Goal: Information Seeking & Learning: Learn about a topic

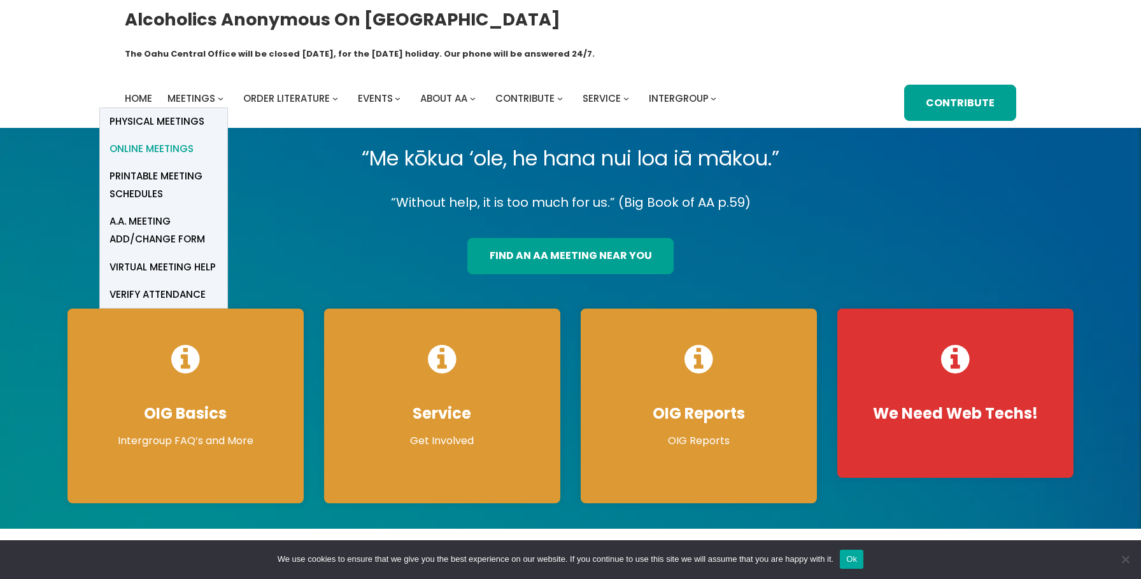
click at [180, 140] on span "Online Meetings" at bounding box center [151, 149] width 84 height 18
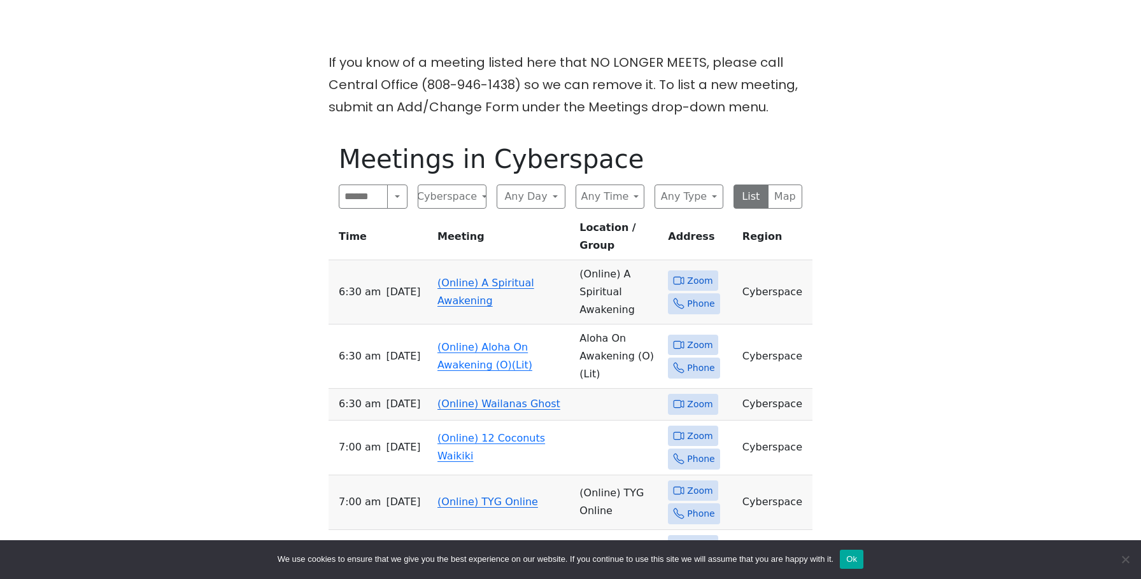
scroll to position [410, 0]
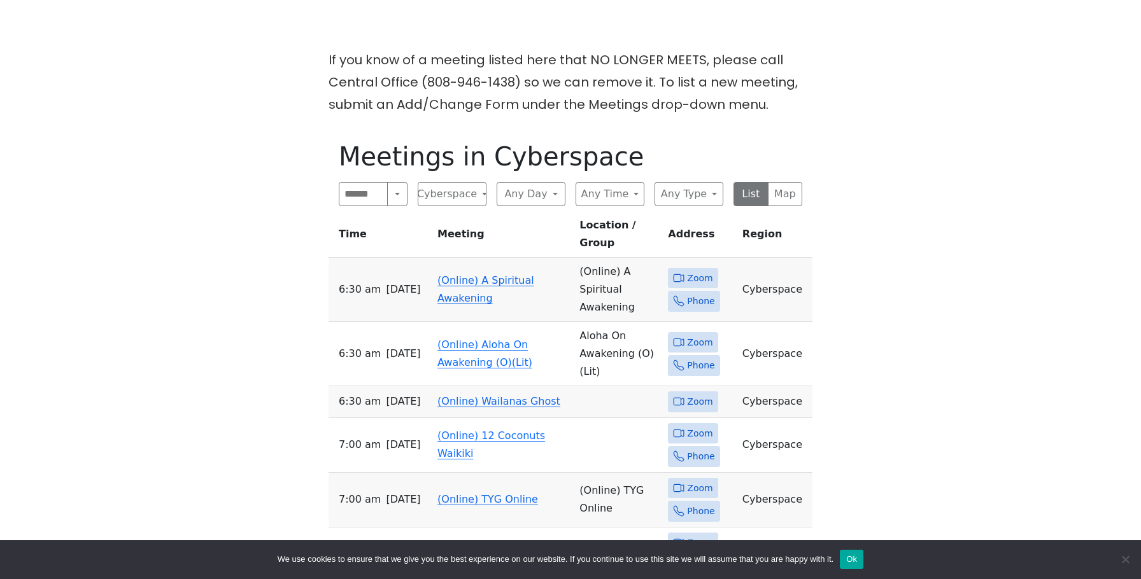
click at [477, 274] on link "(Online) A Spiritual Awakening" at bounding box center [485, 289] width 97 height 30
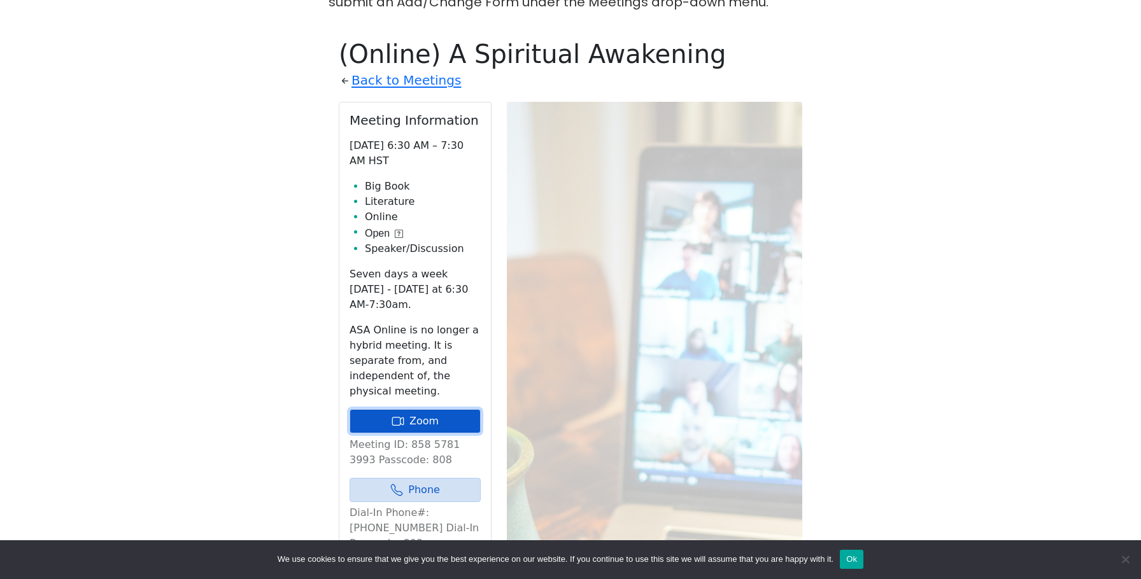
click at [425, 409] on link "Zoom" at bounding box center [414, 421] width 131 height 24
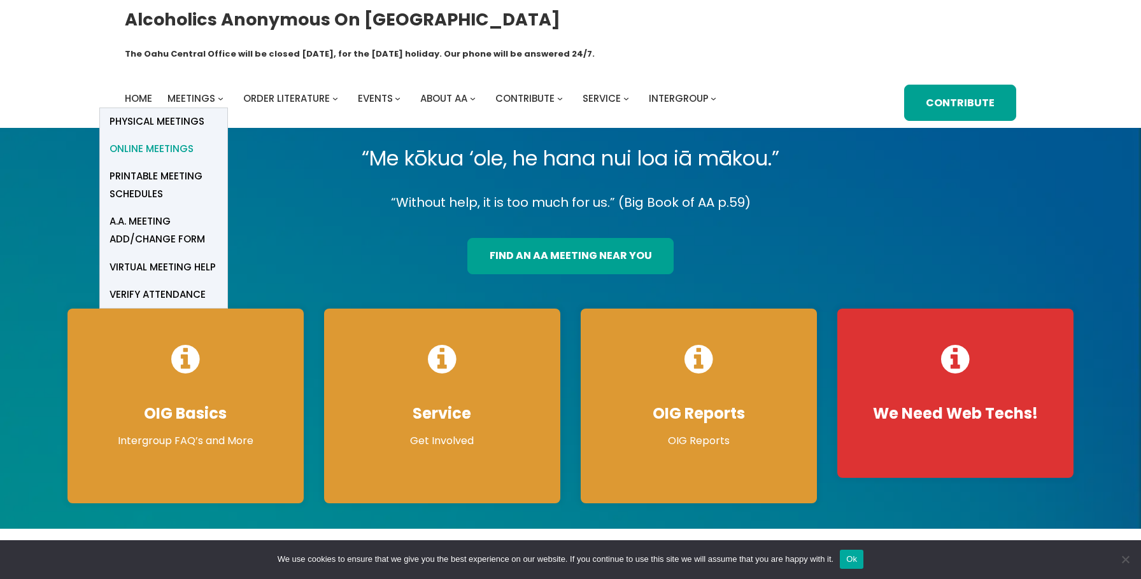
click at [155, 140] on span "Online Meetings" at bounding box center [151, 149] width 84 height 18
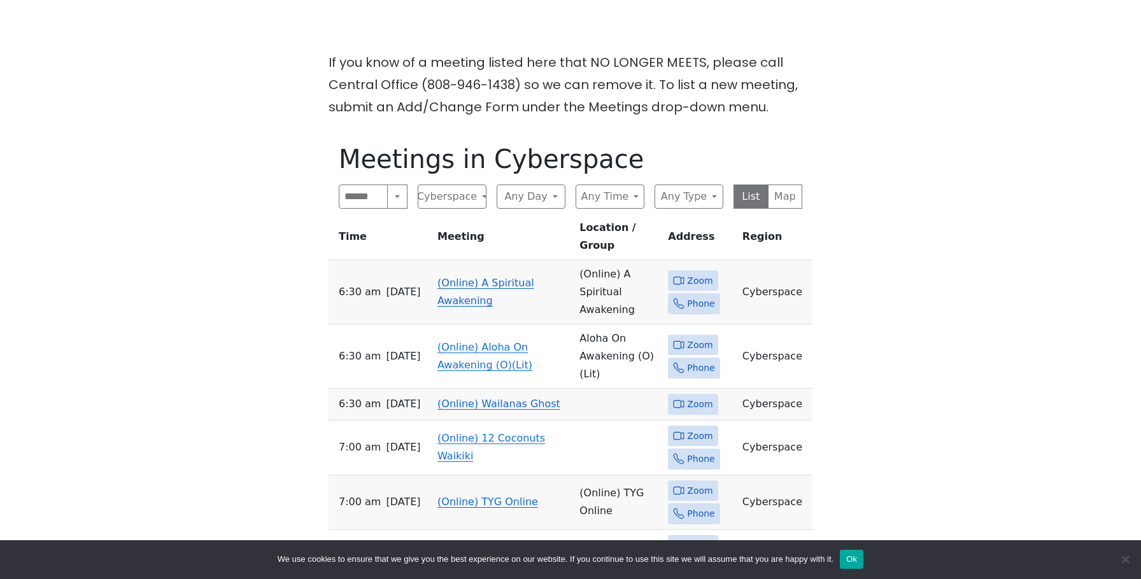
click at [476, 277] on link "(Online) A Spiritual Awakening" at bounding box center [485, 292] width 97 height 30
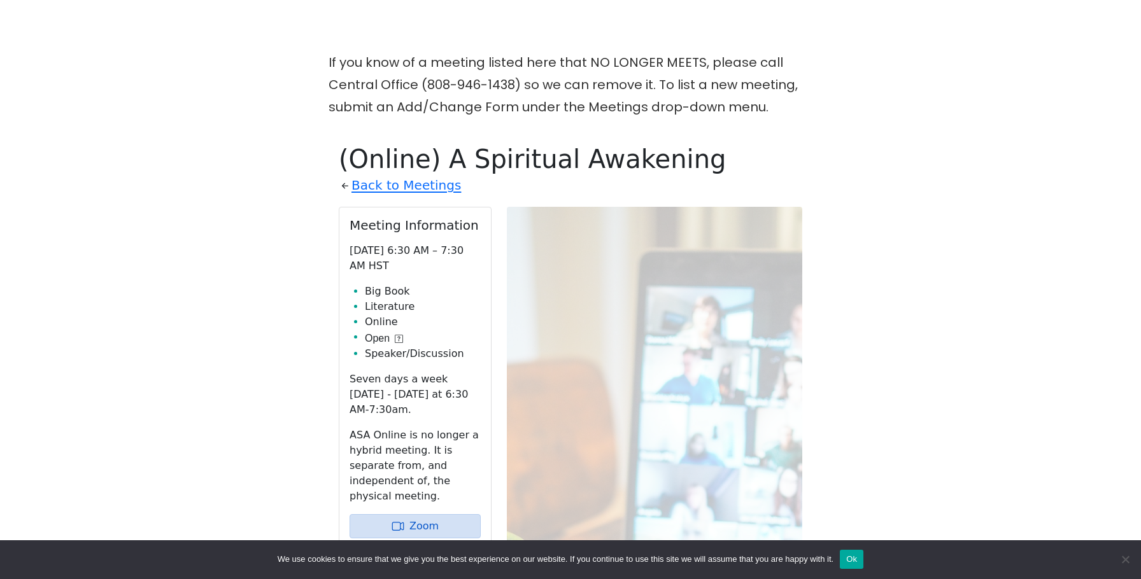
scroll to position [512, 0]
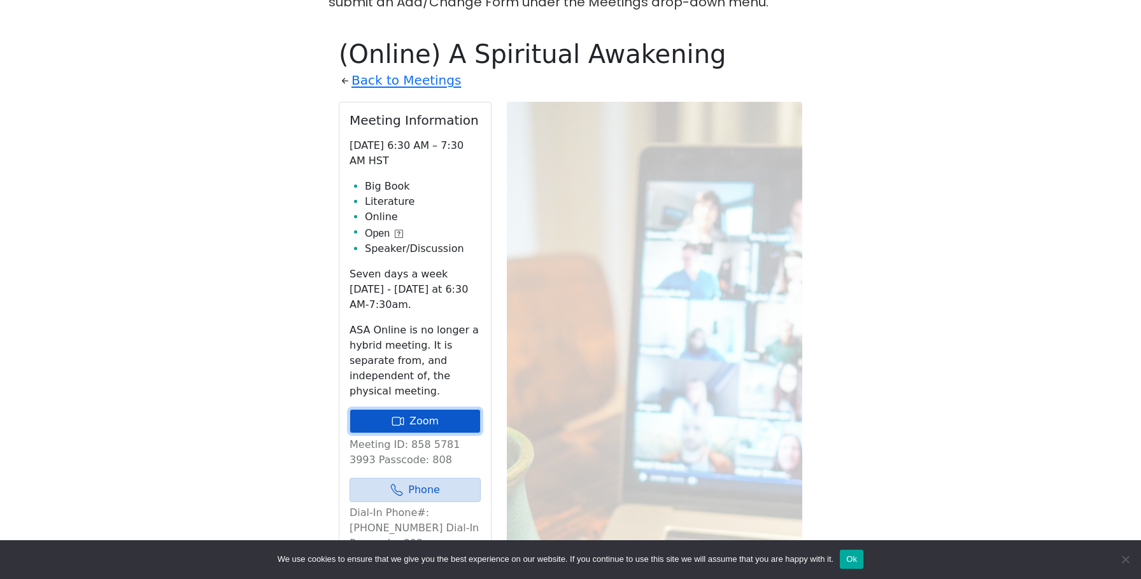
click at [400, 415] on icon at bounding box center [397, 421] width 13 height 13
